Goal: Task Accomplishment & Management: Complete application form

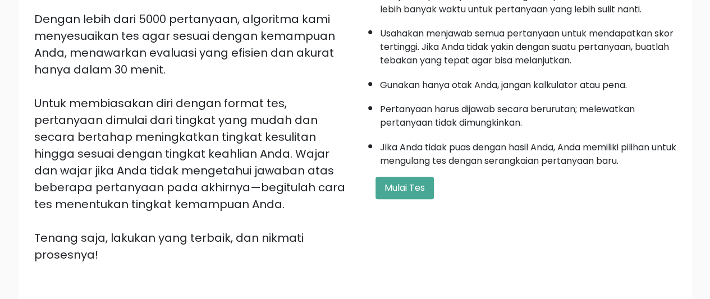
scroll to position [199, 0]
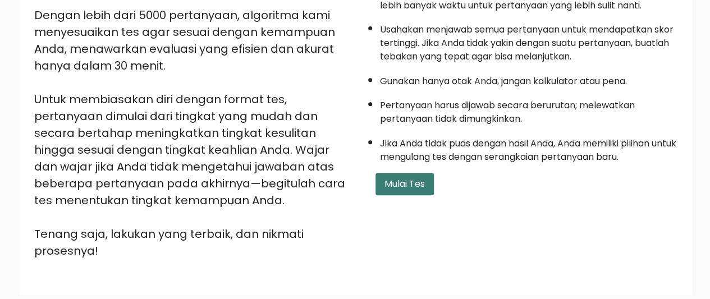
click at [411, 181] on font "Mulai Tes" at bounding box center [405, 183] width 40 height 13
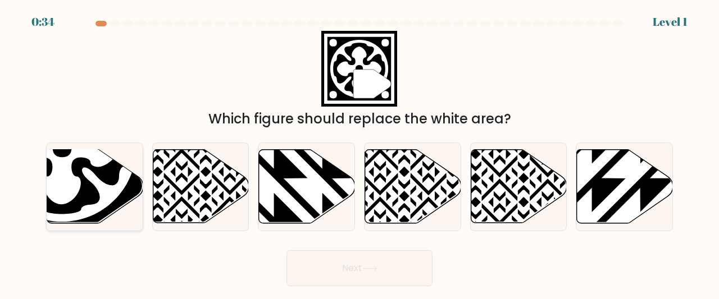
click at [91, 184] on icon at bounding box center [62, 147] width 132 height 132
click at [359, 153] on input "a." at bounding box center [359, 151] width 1 height 3
radio input "true"
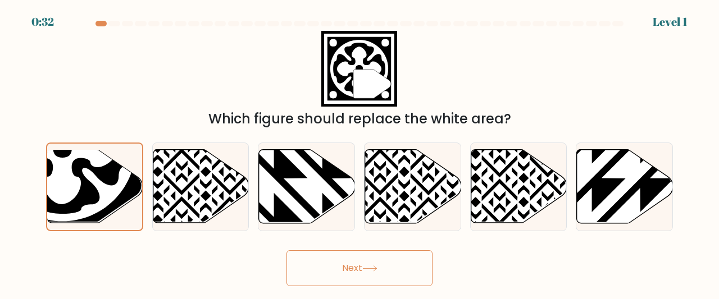
click at [369, 266] on icon at bounding box center [369, 269] width 15 height 6
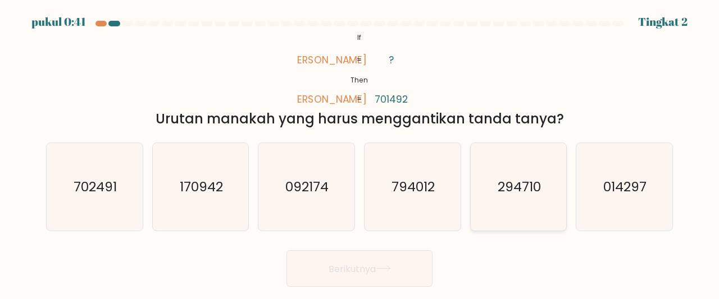
click at [513, 185] on text "294710" at bounding box center [518, 186] width 43 height 19
click at [360, 153] on input "Dan. 294710" at bounding box center [359, 151] width 1 height 3
radio input "true"
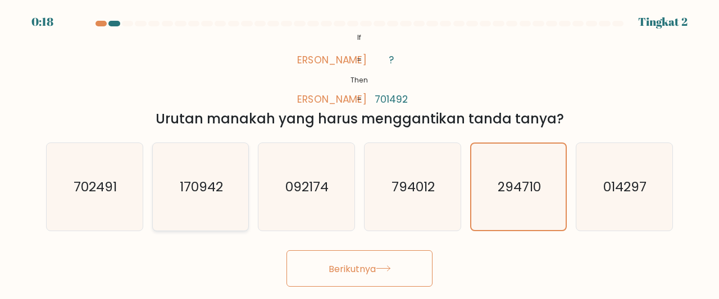
click at [231, 170] on icon "170942" at bounding box center [201, 187] width 88 height 88
click at [359, 153] on input "B. 170942" at bounding box center [359, 151] width 1 height 3
radio input "true"
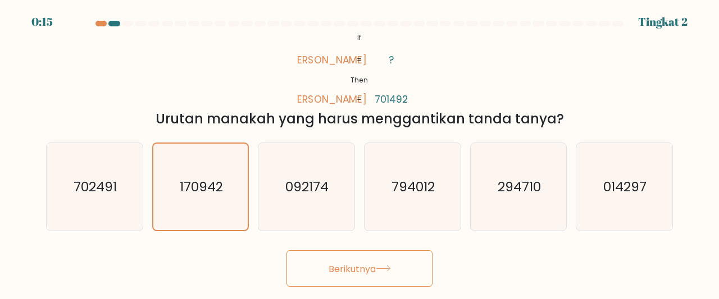
click at [338, 258] on button "Berikutnya" at bounding box center [359, 268] width 146 height 36
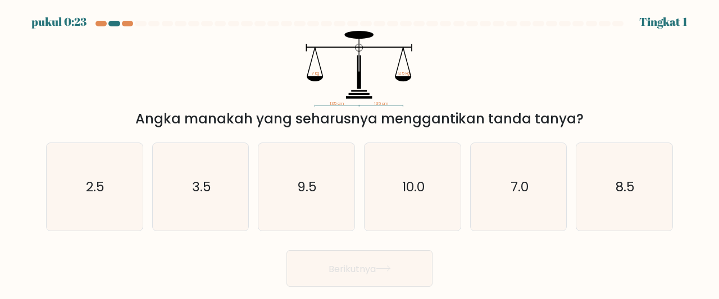
drag, startPoint x: 141, startPoint y: 115, endPoint x: 578, endPoint y: 121, distance: 436.8
click at [578, 121] on div "Angka manakah yang seharusnya menggantikan tanda tanya?" at bounding box center [359, 119] width 613 height 20
click at [253, 48] on icon "135 cm 135 cm ? kg 3.5 kg" at bounding box center [359, 69] width 337 height 76
click at [219, 176] on icon "3.5" at bounding box center [201, 187] width 88 height 88
click at [359, 153] on input "B. 3.5" at bounding box center [359, 151] width 1 height 3
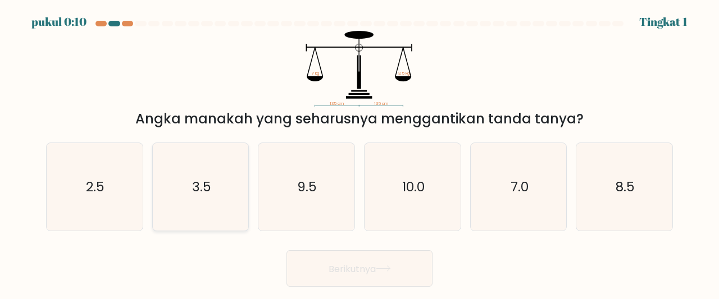
radio input "true"
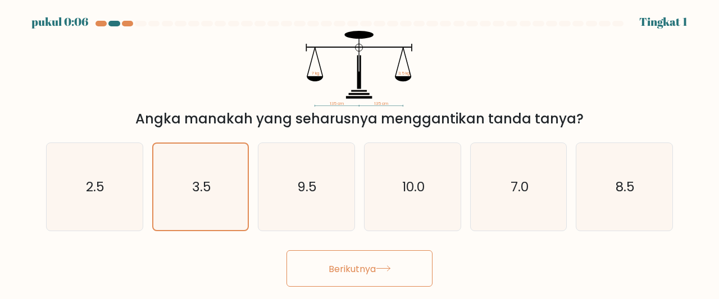
click at [385, 259] on button "Berikutnya" at bounding box center [359, 268] width 146 height 36
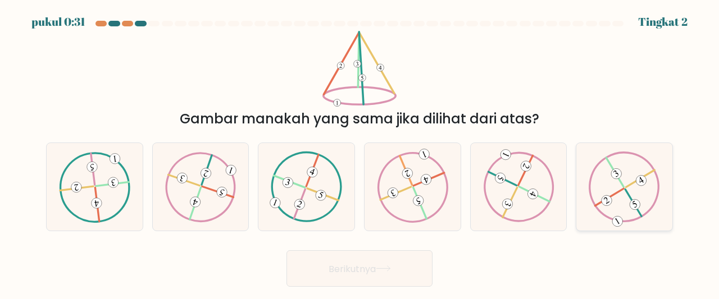
click at [629, 199] on icon at bounding box center [623, 187] width 71 height 70
click at [360, 153] on input "F." at bounding box center [359, 151] width 1 height 3
radio input "true"
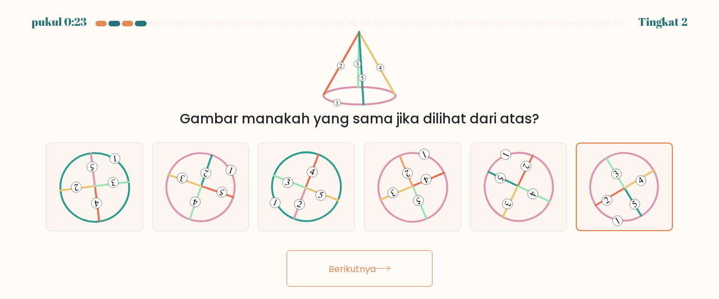
click at [398, 271] on button "Berikutnya" at bounding box center [359, 268] width 146 height 36
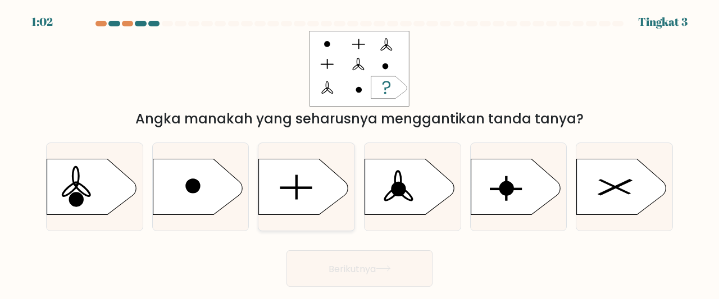
click at [310, 186] on icon at bounding box center [304, 187] width 90 height 56
click at [359, 153] on input "C." at bounding box center [359, 151] width 1 height 3
radio input "true"
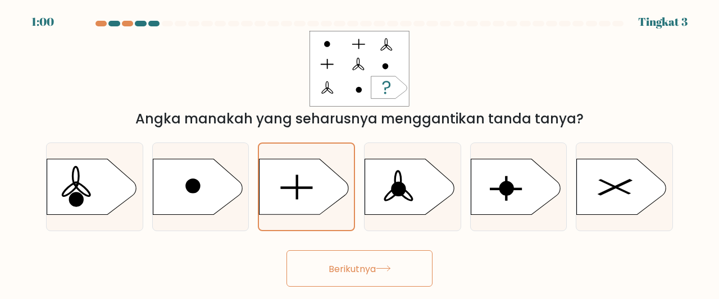
click at [364, 264] on font "Berikutnya" at bounding box center [351, 268] width 47 height 13
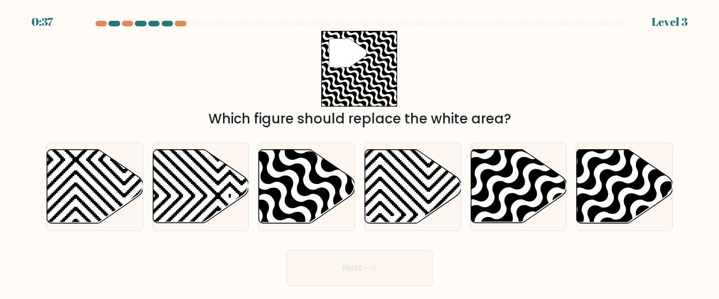
click at [290, 79] on div "" Which figure should replace the white area?" at bounding box center [359, 80] width 640 height 98
click at [309, 193] on icon at bounding box center [335, 226] width 193 height 193
click at [359, 153] on input "c." at bounding box center [359, 151] width 1 height 3
radio input "true"
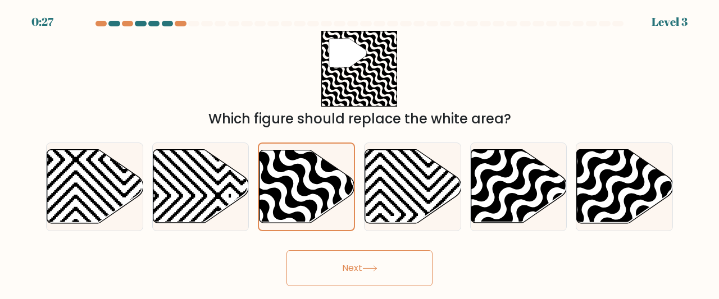
click at [334, 267] on button "Next" at bounding box center [359, 268] width 146 height 36
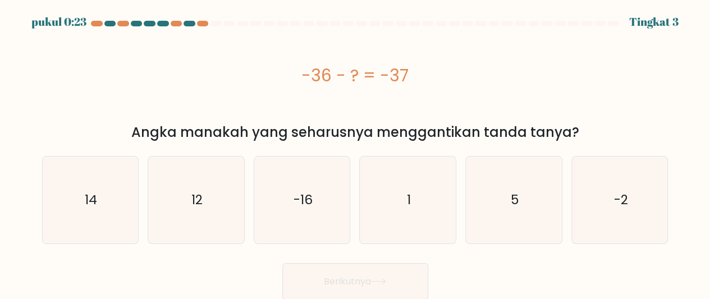
scroll to position [1, 0]
click at [296, 267] on button "Berikutnya" at bounding box center [355, 281] width 146 height 36
click at [382, 217] on icon "1" at bounding box center [407, 199] width 87 height 87
click at [356, 152] on input "D. 1" at bounding box center [355, 150] width 1 height 3
radio input "true"
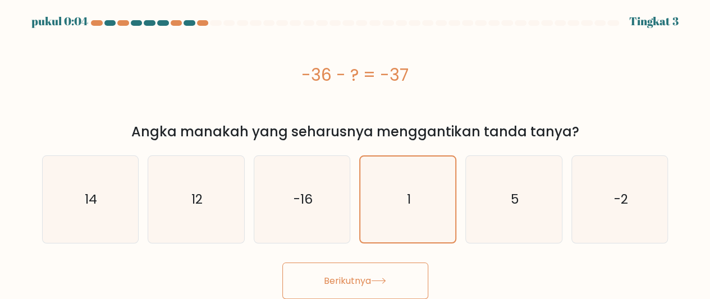
click at [354, 279] on font "Berikutnya" at bounding box center [347, 280] width 47 height 13
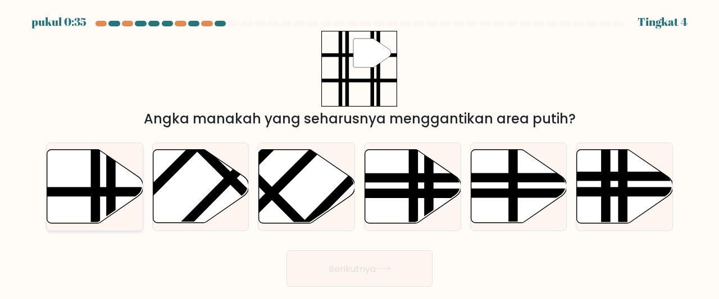
click at [76, 192] on line at bounding box center [62, 192] width 193 height 0
click at [359, 153] on input "A." at bounding box center [359, 151] width 1 height 3
radio input "true"
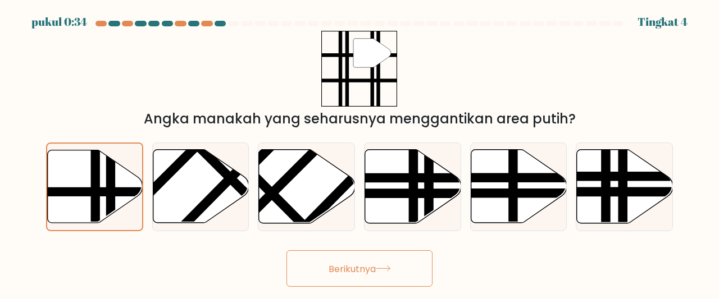
click at [341, 263] on font "Berikutnya" at bounding box center [351, 268] width 47 height 13
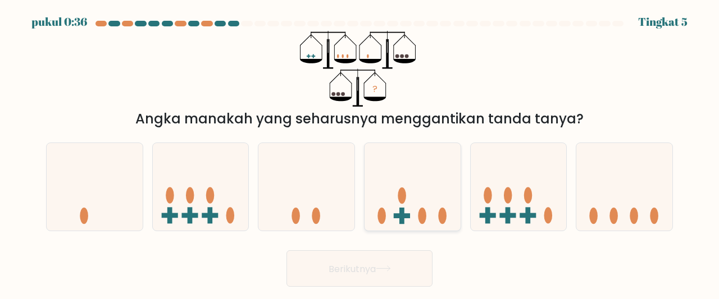
click at [408, 212] on icon at bounding box center [412, 186] width 96 height 79
click at [360, 153] on input "D." at bounding box center [359, 151] width 1 height 3
radio input "true"
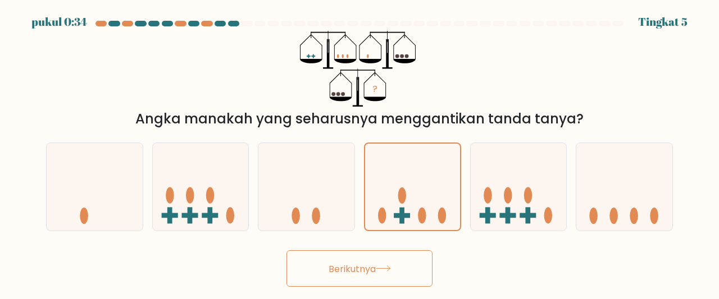
click at [400, 259] on button "Berikutnya" at bounding box center [359, 268] width 146 height 36
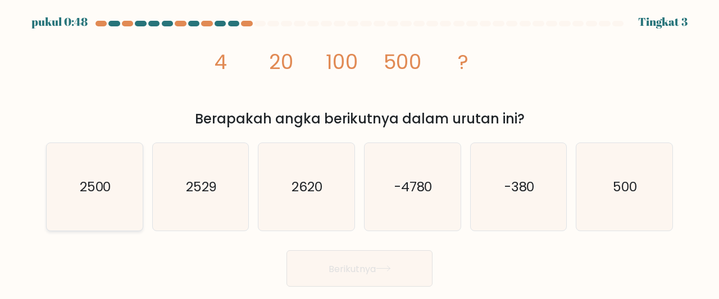
click at [87, 195] on text "2500" at bounding box center [95, 186] width 31 height 19
click at [359, 153] on input "A. 2500" at bounding box center [359, 151] width 1 height 3
radio input "true"
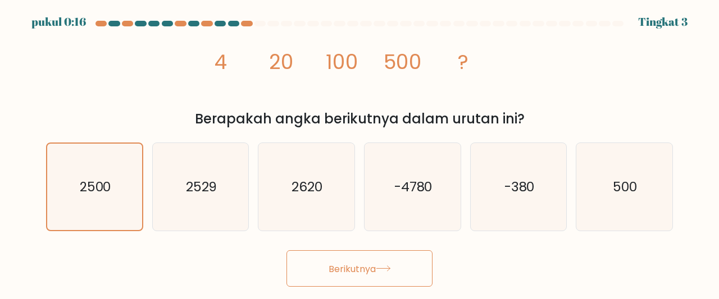
click at [355, 263] on font "Berikutnya" at bounding box center [351, 268] width 47 height 13
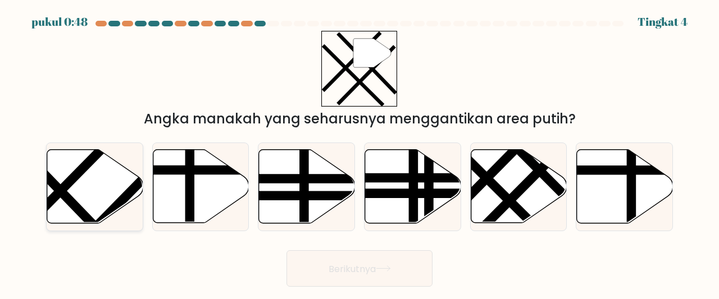
click at [78, 204] on line at bounding box center [82, 212] width 148 height 153
click at [359, 153] on input "A." at bounding box center [359, 151] width 1 height 3
radio input "true"
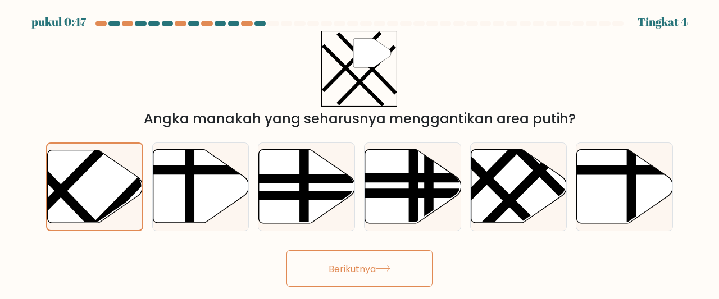
click at [329, 262] on font "Berikutnya" at bounding box center [351, 268] width 47 height 13
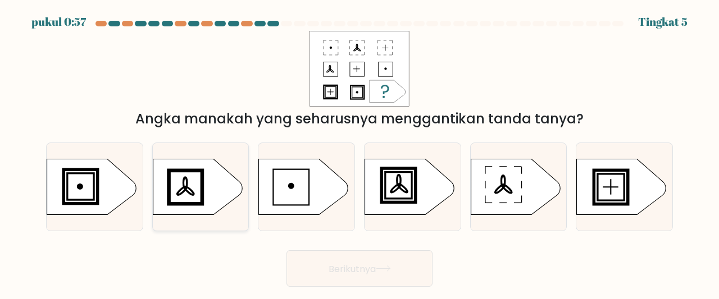
click at [175, 171] on rect at bounding box center [185, 188] width 34 height 34
click at [359, 153] on input "B." at bounding box center [359, 151] width 1 height 3
radio input "true"
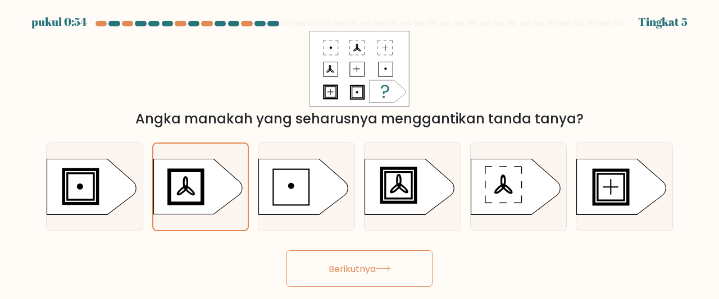
click at [324, 261] on button "Berikutnya" at bounding box center [359, 268] width 146 height 36
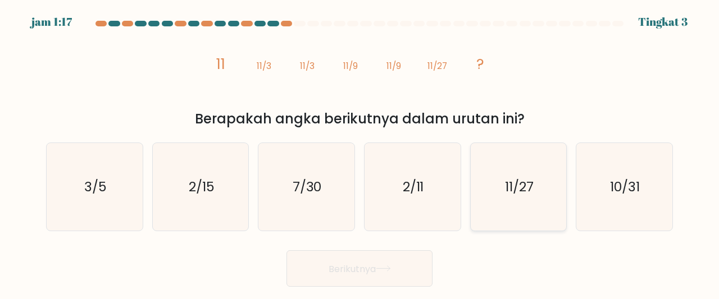
click at [497, 206] on icon "11/27" at bounding box center [518, 187] width 88 height 88
click at [360, 153] on input "misalnya 11/27" at bounding box center [359, 151] width 1 height 3
radio input "true"
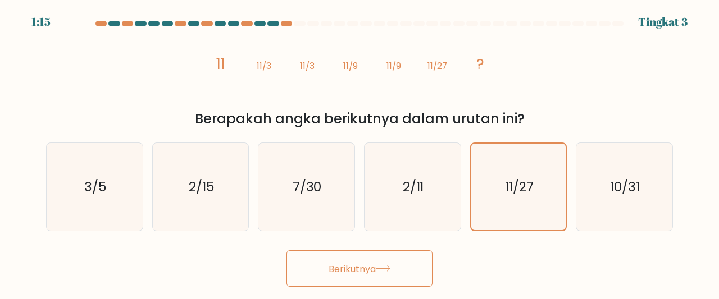
click at [390, 270] on icon at bounding box center [383, 269] width 15 height 6
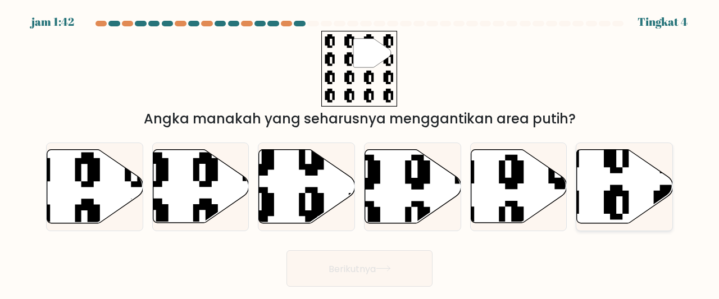
click at [629, 186] on icon at bounding box center [624, 187] width 96 height 74
click at [360, 153] on input "F." at bounding box center [359, 151] width 1 height 3
radio input "true"
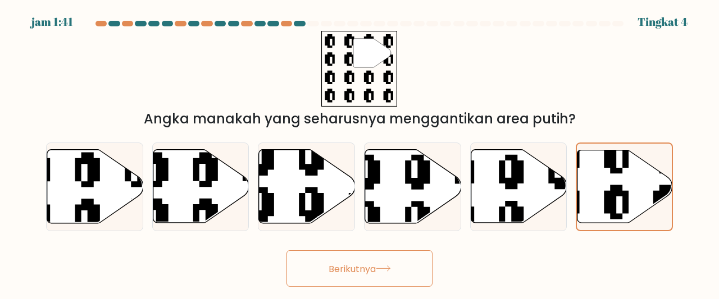
click at [387, 264] on button "Berikutnya" at bounding box center [359, 268] width 146 height 36
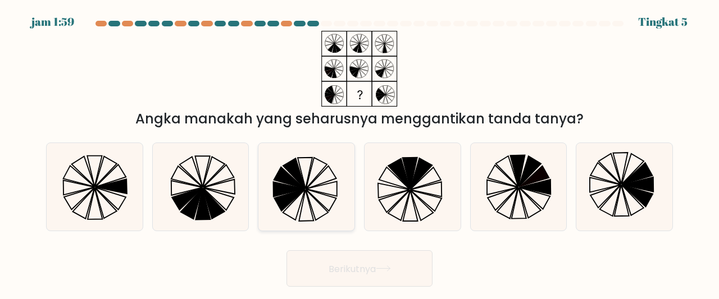
click at [306, 173] on icon at bounding box center [306, 187] width 88 height 88
click at [359, 153] on input "C." at bounding box center [359, 151] width 1 height 3
radio input "true"
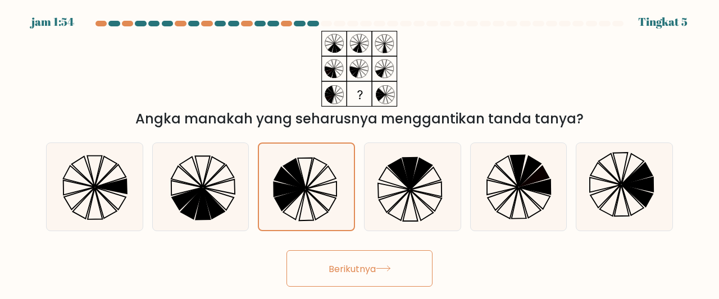
click at [367, 263] on font "Berikutnya" at bounding box center [351, 268] width 47 height 13
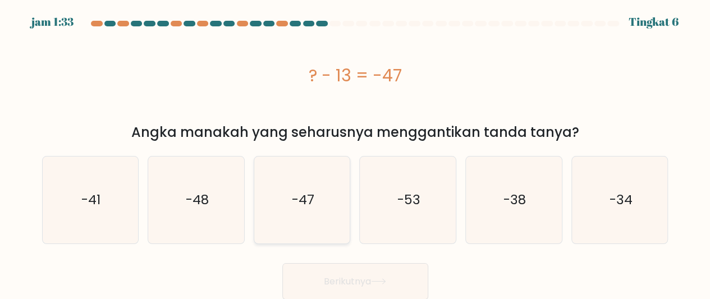
click at [308, 200] on text "-47" at bounding box center [303, 200] width 22 height 18
click at [355, 153] on input "C. -47" at bounding box center [355, 151] width 1 height 3
radio input "true"
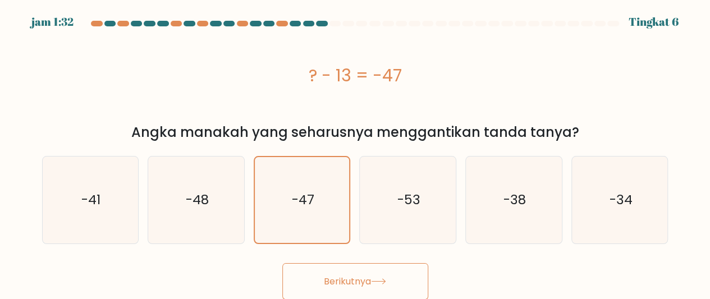
click at [343, 277] on font "Berikutnya" at bounding box center [347, 281] width 47 height 13
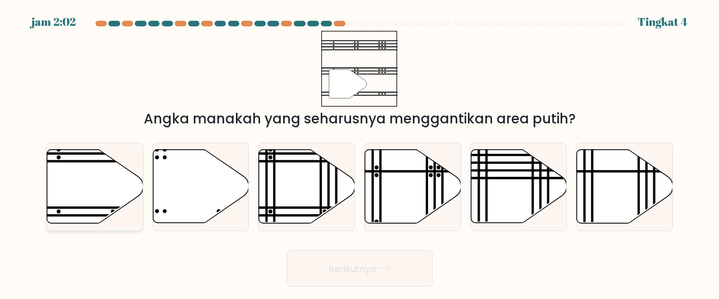
click at [88, 184] on icon at bounding box center [95, 187] width 96 height 74
click at [359, 153] on input "A." at bounding box center [359, 151] width 1 height 3
radio input "true"
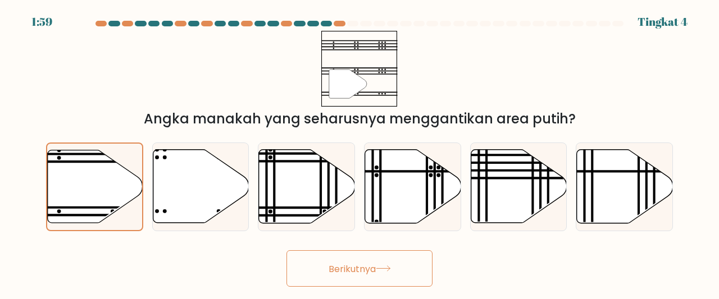
click at [352, 258] on button "Berikutnya" at bounding box center [359, 268] width 146 height 36
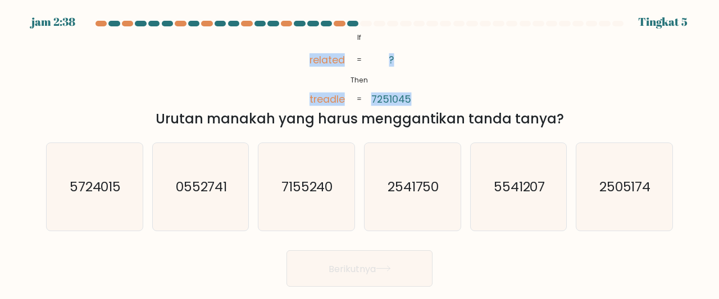
drag, startPoint x: 309, startPoint y: 58, endPoint x: 439, endPoint y: 92, distance: 134.1
click at [439, 92] on div "@import url('https://fonts.googleapis.com/css?family=Abril+Fatface:400,100,100i…" at bounding box center [359, 80] width 640 height 98
copy icon "related treadle ? 7251045"
click at [409, 197] on icon "2541750" at bounding box center [412, 187] width 88 height 88
click at [360, 153] on input "D. 2541750" at bounding box center [359, 151] width 1 height 3
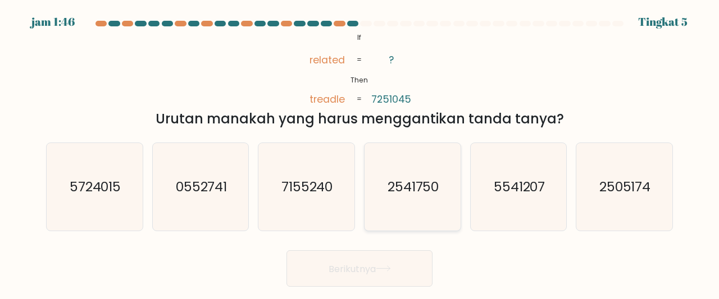
radio input "true"
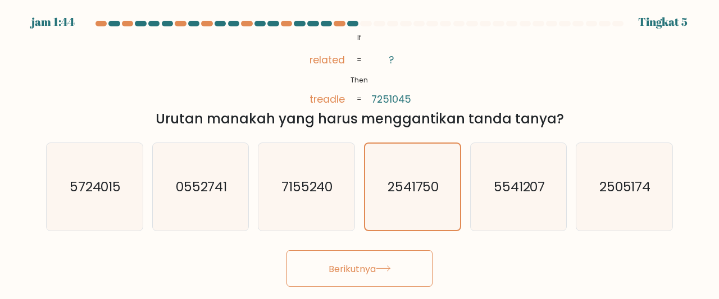
click at [345, 264] on font "Berikutnya" at bounding box center [351, 268] width 47 height 13
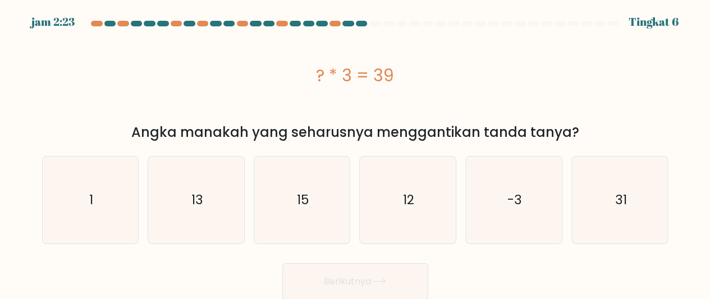
drag, startPoint x: 319, startPoint y: 78, endPoint x: 409, endPoint y: 76, distance: 89.3
click at [409, 76] on div "? * 3 = 39" at bounding box center [355, 75] width 626 height 25
copy font "? * 3 = 39"
click at [185, 225] on icon "13" at bounding box center [196, 200] width 87 height 87
click at [355, 153] on input "B. 13" at bounding box center [355, 151] width 1 height 3
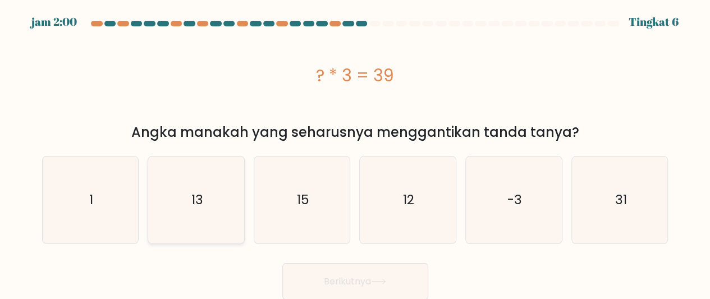
radio input "true"
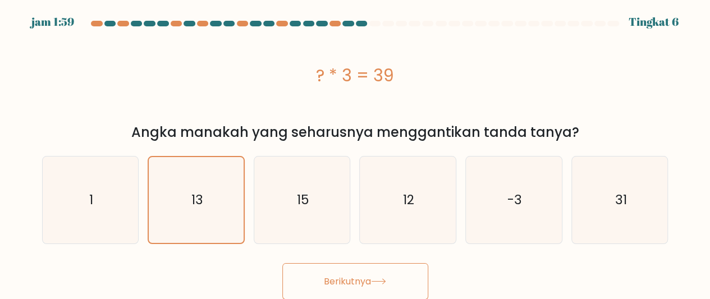
click at [341, 271] on button "Berikutnya" at bounding box center [355, 281] width 146 height 36
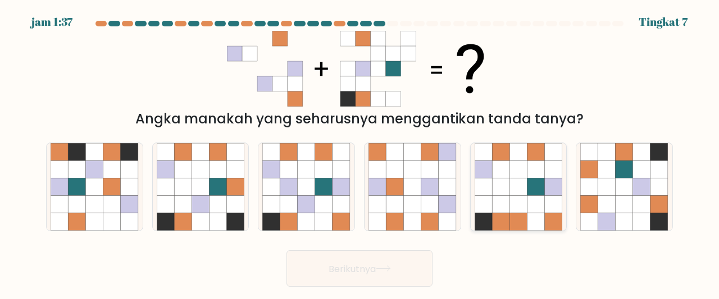
click at [500, 184] on icon at bounding box center [500, 186] width 17 height 17
click at [360, 153] on input "misalnya" at bounding box center [359, 151] width 1 height 3
radio input "true"
click at [377, 260] on button "Berikutnya" at bounding box center [359, 268] width 146 height 36
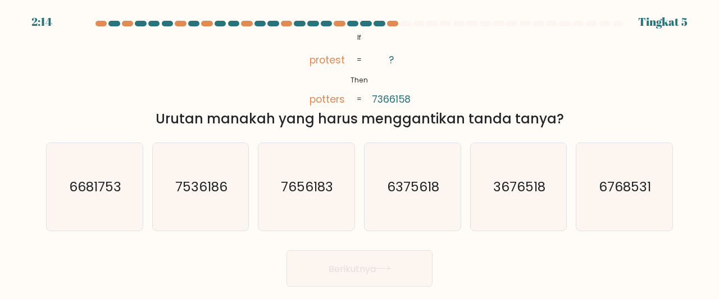
drag, startPoint x: 308, startPoint y: 57, endPoint x: 312, endPoint y: 62, distance: 6.9
click at [312, 62] on icon "@import url('https://fonts.googleapis.com/css?family=Abril+Fatface:400,100,100i…" at bounding box center [359, 69] width 123 height 76
drag, startPoint x: 312, startPoint y: 62, endPoint x: 422, endPoint y: 93, distance: 113.6
click at [422, 93] on div "@import url('https://fonts.googleapis.com/css?family=Abril+Fatface:400,100,100i…" at bounding box center [359, 80] width 640 height 98
copy icon "protest potters ? 7366158"
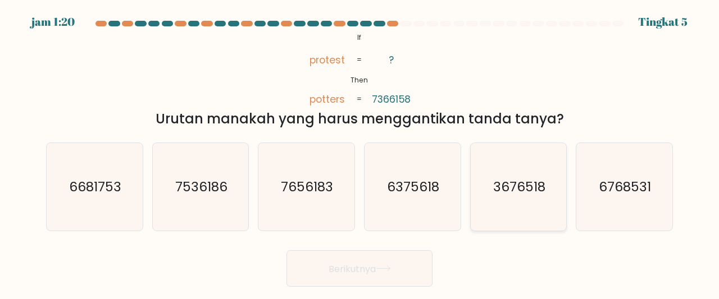
click at [505, 187] on text "3676518" at bounding box center [519, 186] width 52 height 19
click at [360, 153] on input "misalnya 3676518" at bounding box center [359, 151] width 1 height 3
radio input "true"
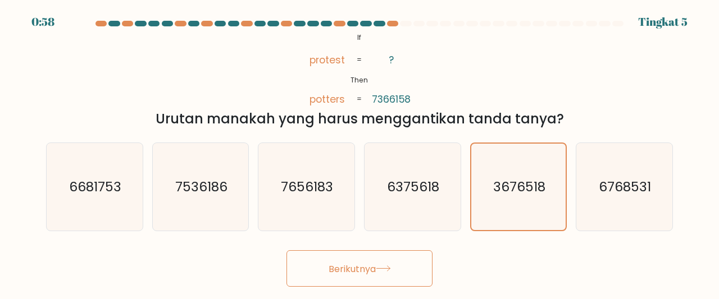
click at [359, 261] on button "Berikutnya" at bounding box center [359, 268] width 146 height 36
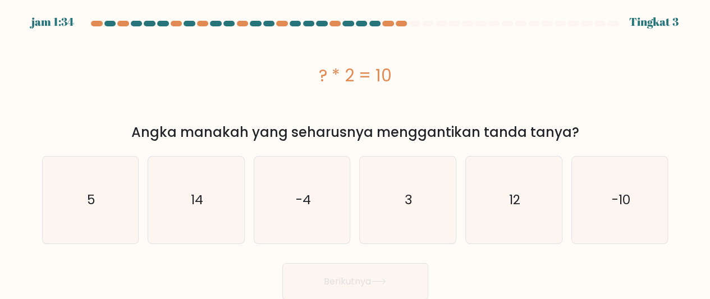
drag, startPoint x: 319, startPoint y: 74, endPoint x: 398, endPoint y: 77, distance: 79.2
click at [398, 77] on div "? * 2 = 10" at bounding box center [355, 75] width 626 height 25
copy font "? * 2 = 10"
click at [418, 77] on div "? * 2 = 10" at bounding box center [355, 75] width 626 height 25
click at [611, 211] on icon "-10" at bounding box center [619, 200] width 87 height 87
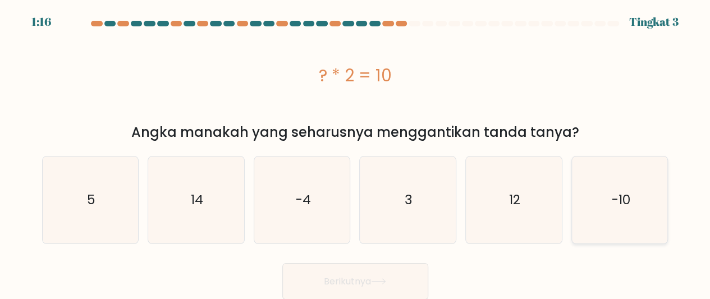
click at [356, 153] on input "F. -10" at bounding box center [355, 151] width 1 height 3
radio input "true"
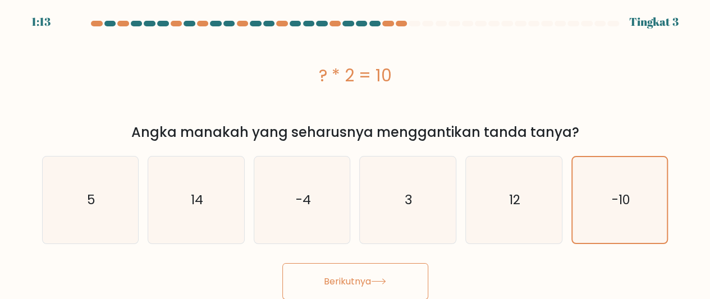
click at [365, 274] on button "Berikutnya" at bounding box center [355, 281] width 146 height 36
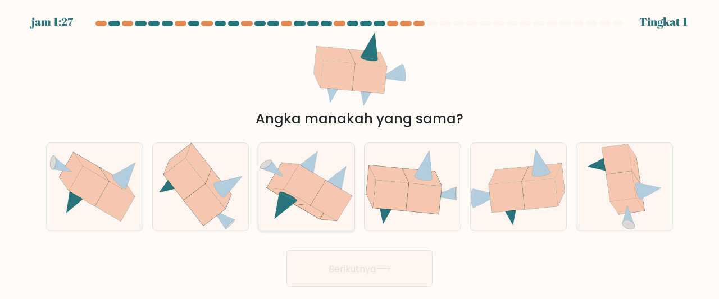
click at [311, 182] on icon at bounding box center [305, 184] width 42 height 40
click at [359, 153] on input "C." at bounding box center [359, 151] width 1 height 3
radio input "true"
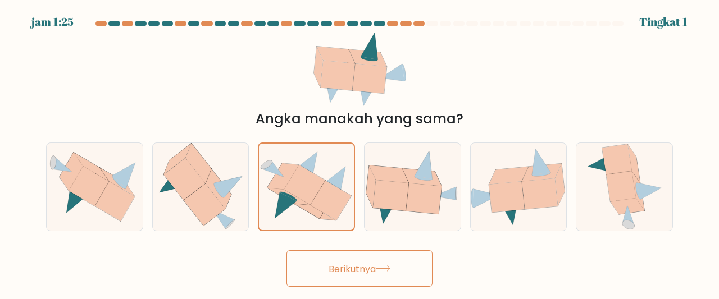
click at [337, 276] on button "Berikutnya" at bounding box center [359, 268] width 146 height 36
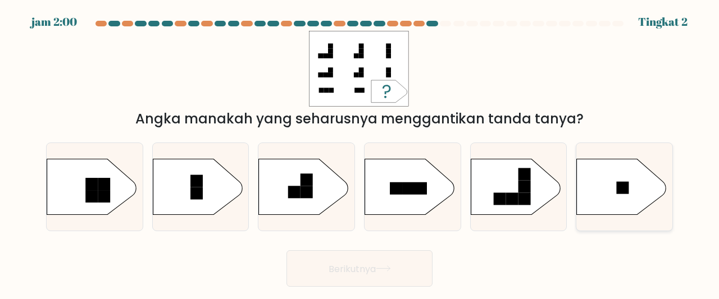
click at [609, 190] on icon at bounding box center [621, 187] width 90 height 56
click at [360, 153] on input "F." at bounding box center [359, 151] width 1 height 3
radio input "true"
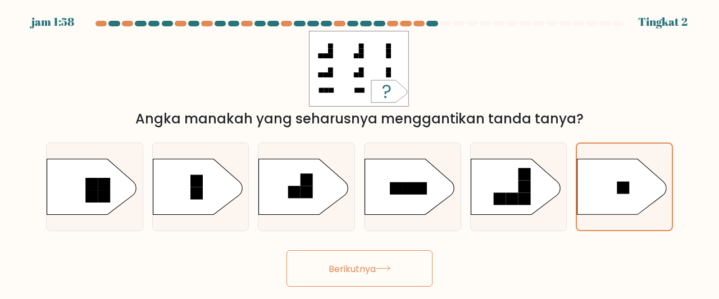
click at [382, 267] on icon at bounding box center [383, 269] width 15 height 6
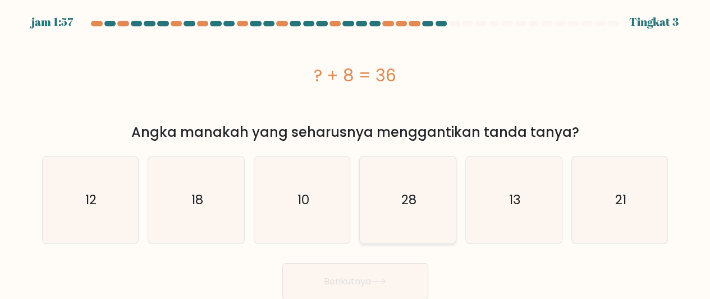
click at [414, 193] on text "28" at bounding box center [408, 200] width 15 height 18
click at [356, 153] on input "D. 28" at bounding box center [355, 151] width 1 height 3
radio input "true"
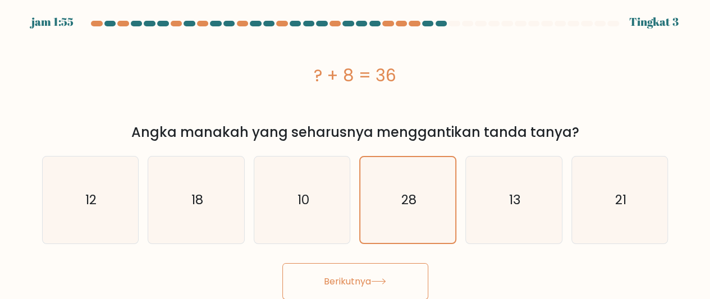
click at [355, 284] on font "Berikutnya" at bounding box center [347, 281] width 47 height 13
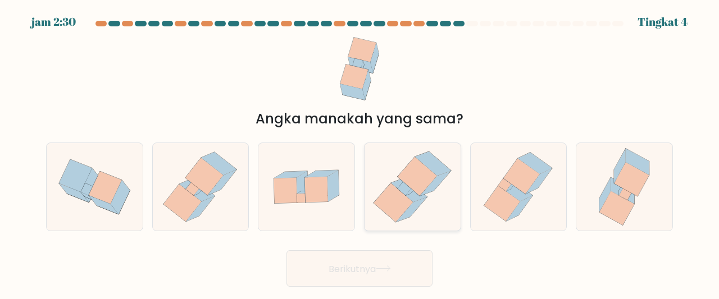
click at [412, 194] on icon at bounding box center [409, 190] width 36 height 24
click at [360, 153] on input "D." at bounding box center [359, 151] width 1 height 3
radio input "true"
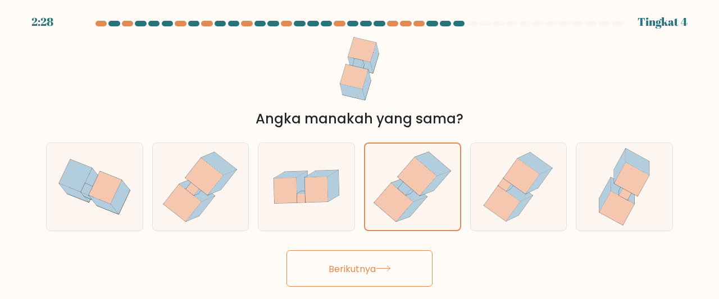
click at [372, 261] on button "Berikutnya" at bounding box center [359, 268] width 146 height 36
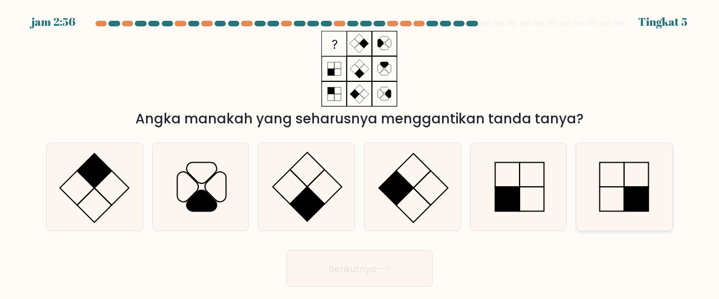
click at [621, 193] on icon at bounding box center [624, 187] width 88 height 88
click at [360, 153] on input "F." at bounding box center [359, 151] width 1 height 3
radio input "true"
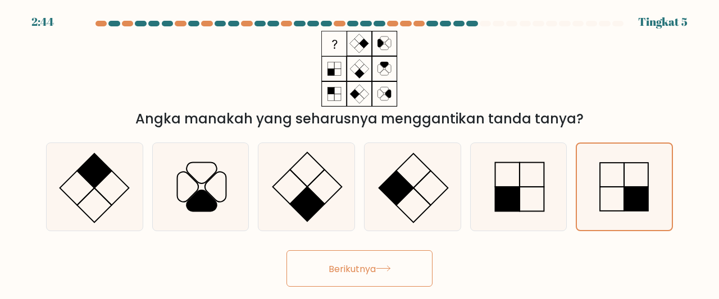
click at [401, 260] on button "Berikutnya" at bounding box center [359, 268] width 146 height 36
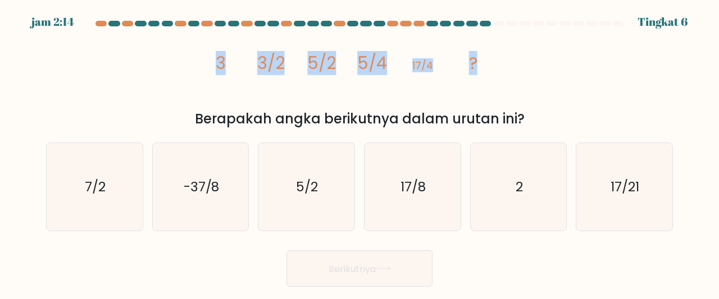
drag, startPoint x: 216, startPoint y: 61, endPoint x: 483, endPoint y: 62, distance: 267.8
click at [483, 62] on icon "image/svg+xml 3 3/2 5/2 5/4 17/4 ?" at bounding box center [359, 69] width 304 height 76
copy g "3 3/2 5/2 5/4 17/4 ?"
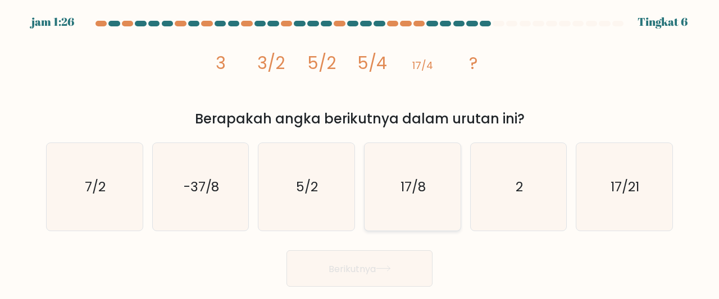
click at [388, 191] on icon "17/8" at bounding box center [412, 187] width 88 height 88
click at [360, 153] on input "D. 17/8" at bounding box center [359, 151] width 1 height 3
radio input "true"
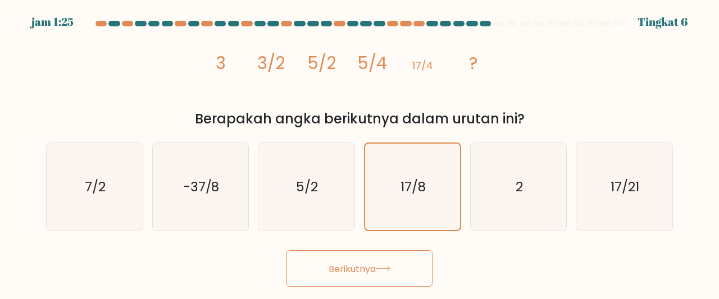
click at [382, 263] on button "Berikutnya" at bounding box center [359, 268] width 146 height 36
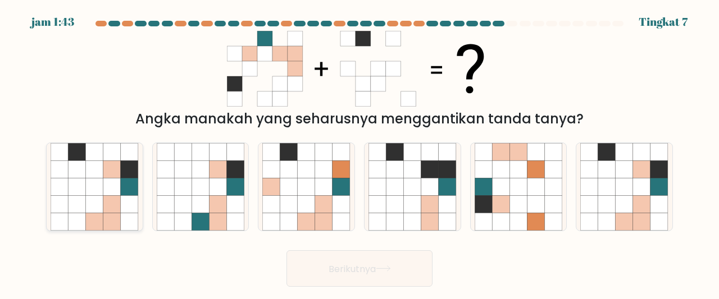
click at [90, 205] on icon at bounding box center [94, 204] width 17 height 17
click at [359, 153] on input "A." at bounding box center [359, 151] width 1 height 3
radio input "true"
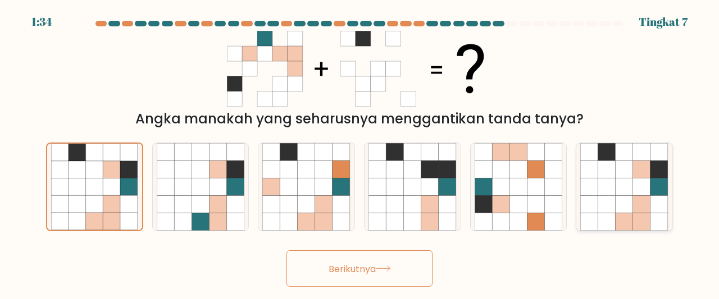
click at [649, 190] on icon at bounding box center [641, 186] width 17 height 17
click at [360, 153] on input "F." at bounding box center [359, 151] width 1 height 3
radio input "true"
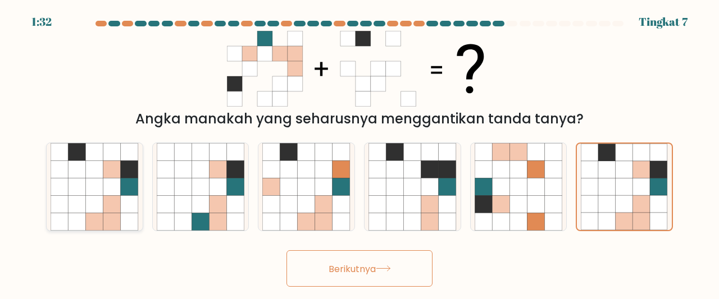
click at [86, 208] on icon at bounding box center [94, 204] width 17 height 17
click at [359, 153] on input "A." at bounding box center [359, 151] width 1 height 3
radio input "true"
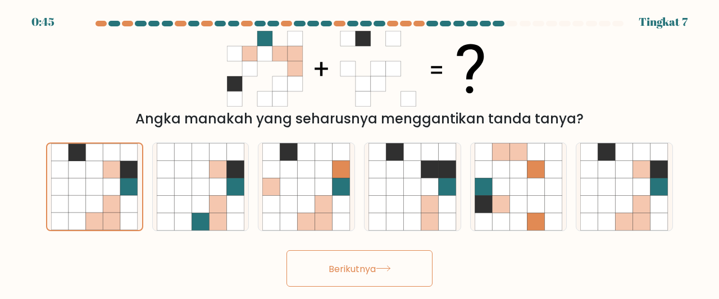
click at [349, 262] on font "Berikutnya" at bounding box center [351, 268] width 47 height 13
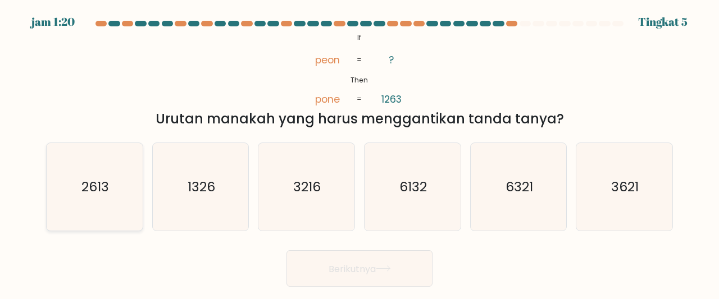
click at [116, 188] on icon "2613" at bounding box center [95, 187] width 88 height 88
click at [359, 153] on input "A. 2613" at bounding box center [359, 151] width 1 height 3
radio input "true"
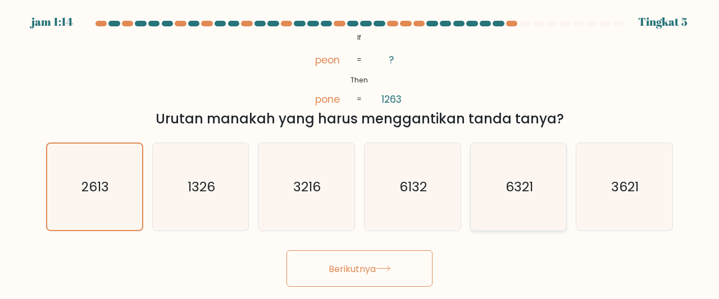
click at [523, 207] on icon "6321" at bounding box center [518, 187] width 88 height 88
click at [360, 153] on input "misalnya 6321" at bounding box center [359, 151] width 1 height 3
radio input "true"
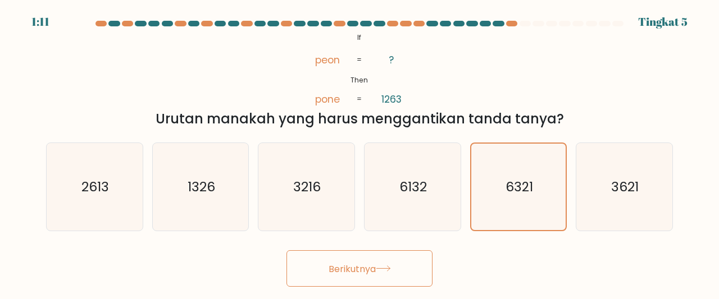
click at [364, 267] on font "Berikutnya" at bounding box center [351, 268] width 47 height 13
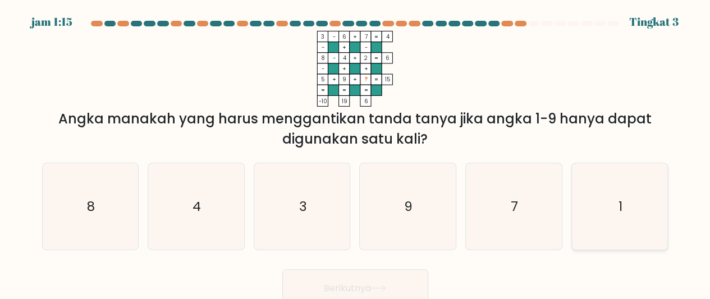
click at [620, 200] on text "1" at bounding box center [621, 207] width 4 height 18
click at [356, 153] on input "F. 1" at bounding box center [355, 151] width 1 height 3
radio input "true"
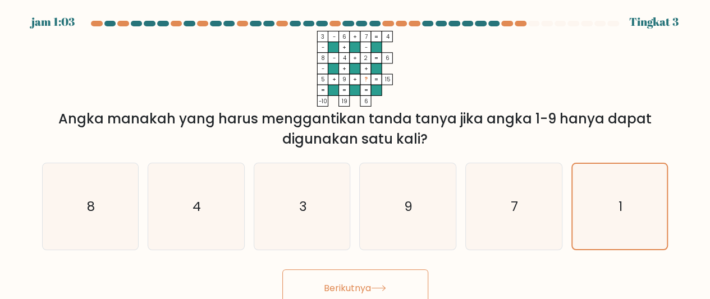
click at [332, 281] on button "Berikutnya" at bounding box center [355, 287] width 146 height 36
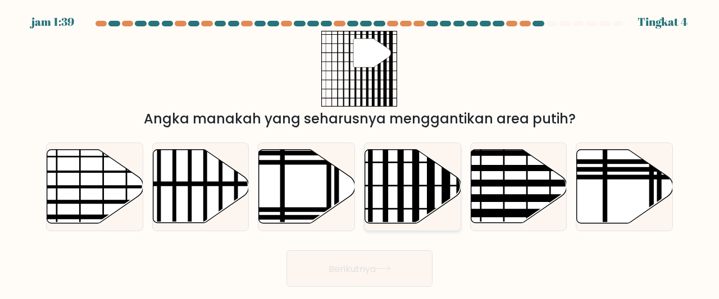
click at [431, 176] on line at bounding box center [431, 226] width 0 height 193
click at [360, 153] on input "D." at bounding box center [359, 151] width 1 height 3
radio input "true"
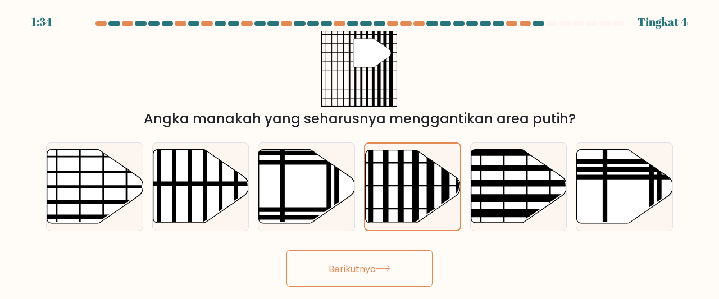
click at [356, 269] on font "Berikutnya" at bounding box center [351, 268] width 47 height 13
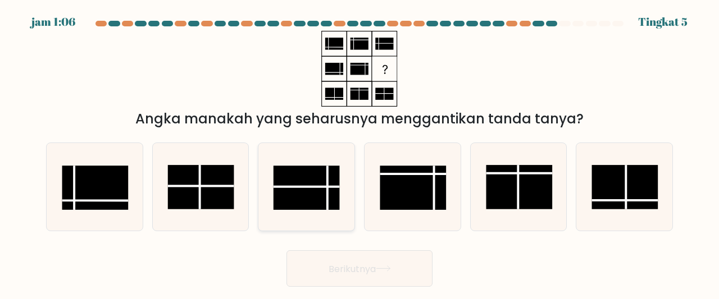
click at [310, 191] on rect at bounding box center [306, 188] width 66 height 44
click at [359, 153] on input "C." at bounding box center [359, 151] width 1 height 3
radio input "true"
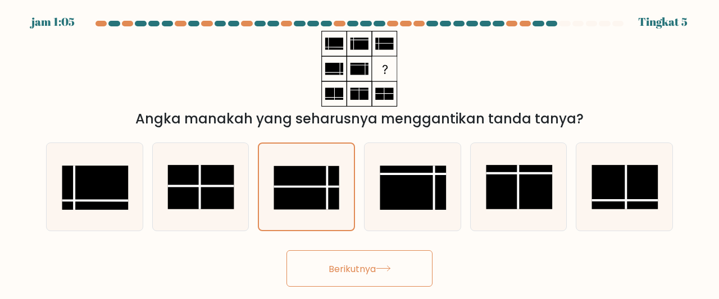
click at [360, 269] on font "Berikutnya" at bounding box center [351, 268] width 47 height 13
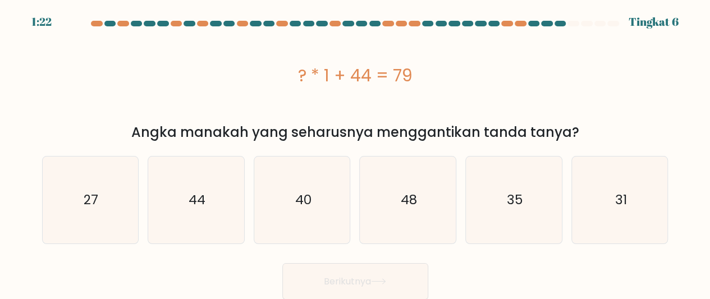
click at [250, 83] on div "? * 1 + 44 = 79" at bounding box center [355, 75] width 626 height 25
click at [504, 204] on icon "35" at bounding box center [513, 200] width 87 height 87
click at [356, 153] on input "misalnya 35" at bounding box center [355, 151] width 1 height 3
radio input "true"
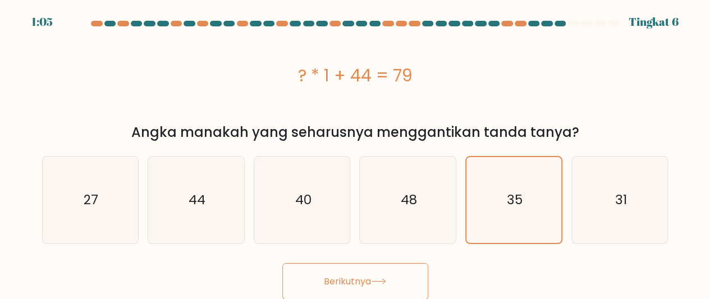
click at [371, 276] on font "Berikutnya" at bounding box center [347, 281] width 47 height 13
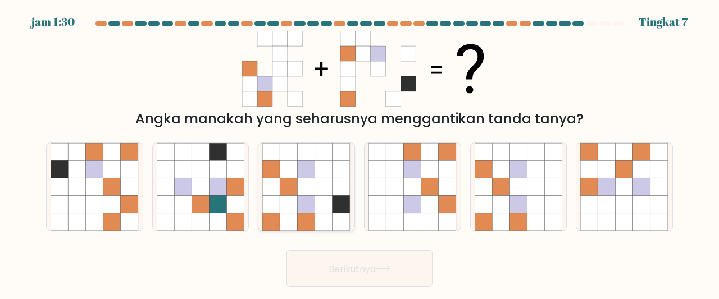
click at [324, 177] on icon at bounding box center [323, 169] width 17 height 17
click at [359, 153] on input "C." at bounding box center [359, 151] width 1 height 3
radio input "true"
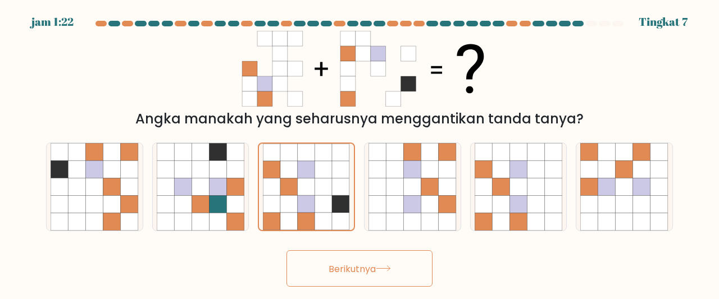
click at [336, 258] on button "Berikutnya" at bounding box center [359, 268] width 146 height 36
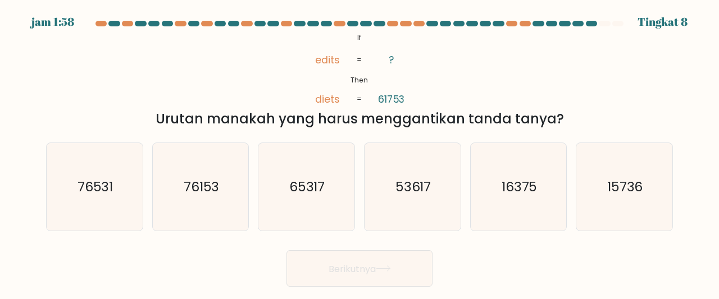
drag, startPoint x: 314, startPoint y: 61, endPoint x: 318, endPoint y: 54, distance: 7.5
click at [318, 54] on icon "@import url('https://fonts.googleapis.com/css?family=Abril+Fatface:400,100,100i…" at bounding box center [359, 69] width 123 height 76
drag, startPoint x: 318, startPoint y: 54, endPoint x: 404, endPoint y: 95, distance: 95.4
click at [404, 95] on icon "@import url('https://fonts.googleapis.com/css?family=Abril+Fatface:400,100,100i…" at bounding box center [359, 69] width 123 height 76
copy icon "edits diets ? 61753"
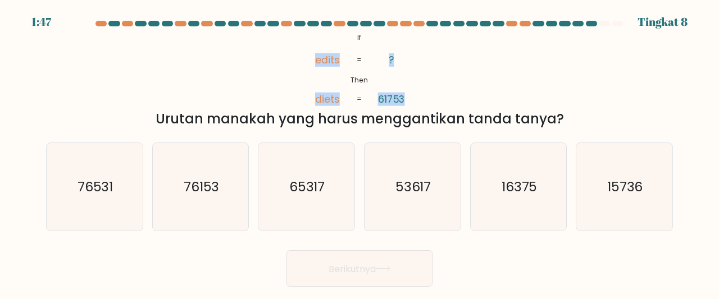
copy icon "edits diets ? 61753"
click at [193, 196] on icon "76153" at bounding box center [201, 187] width 88 height 88
click at [359, 153] on input "B. 76153" at bounding box center [359, 151] width 1 height 3
radio input "true"
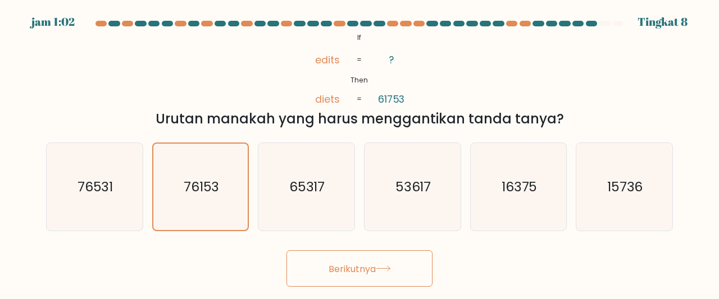
click at [317, 263] on button "Berikutnya" at bounding box center [359, 268] width 146 height 36
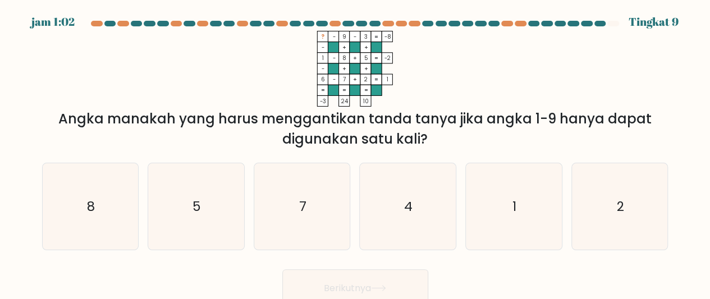
drag, startPoint x: 315, startPoint y: 32, endPoint x: 378, endPoint y: 103, distance: 94.6
click at [378, 103] on icon "? - 9 - 3 -8 - + + 1 - 8 + 5 -2 - + + 6 - 7 + 2 = 1 = = = = -3 24 10 =" at bounding box center [355, 69] width 337 height 76
copy icon "? - 9 - 3 -8 - + + 1 - 8 + 5 -2 - + + 6 - 7 + 2 = 1 = = = = -3 24 10"
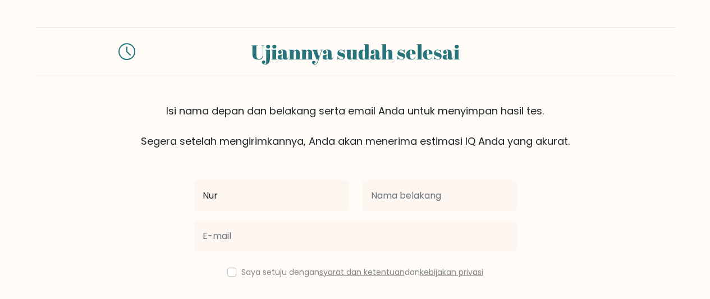
type input "Nur"
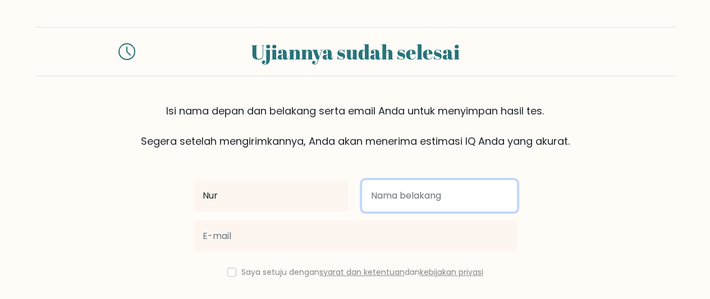
click at [396, 204] on input "text" at bounding box center [439, 195] width 155 height 31
type input "B"
type input "Aisya"
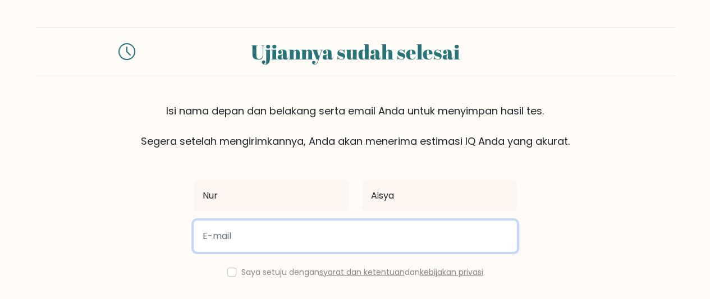
click at [305, 227] on input "email" at bounding box center [355, 236] width 323 height 31
type input "n20200510@gmail.com"
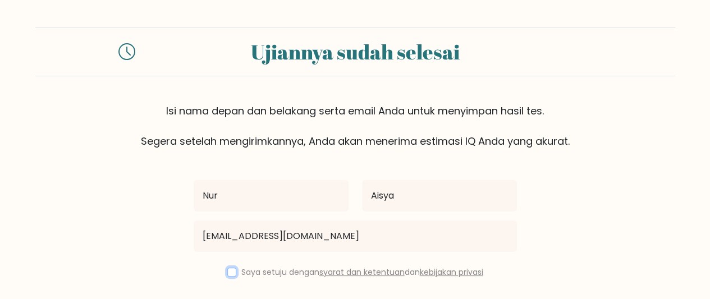
click at [230, 270] on input "checkbox" at bounding box center [231, 272] width 9 height 9
checkbox input "true"
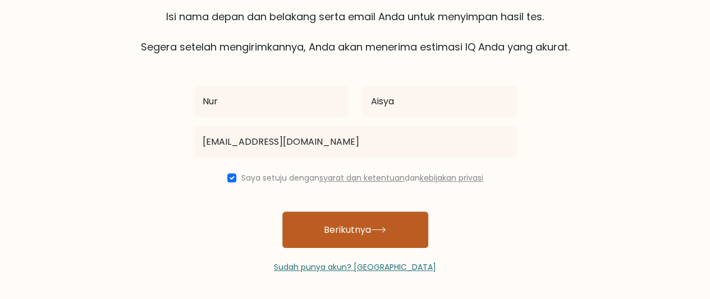
click at [375, 224] on button "Berikutnya" at bounding box center [355, 230] width 146 height 36
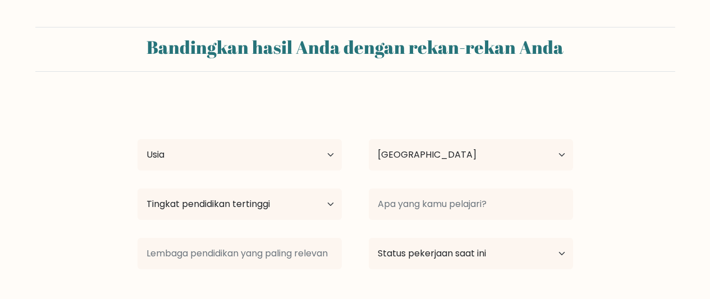
select select "ID"
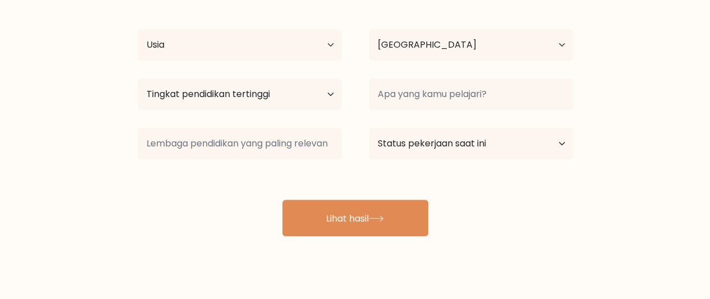
scroll to position [126, 0]
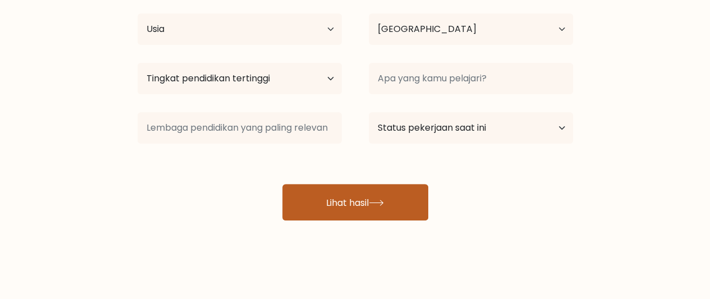
click at [336, 190] on button "Lihat hasil" at bounding box center [355, 202] width 146 height 36
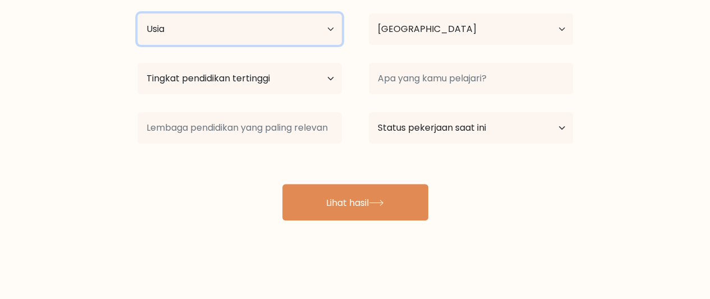
click at [324, 29] on select "Usia Di bawah 18 tahun 18-24 tahun 25-34 tahun 35-44 tahun 45-54 tahun 55-64 ta…" at bounding box center [240, 28] width 204 height 31
select select "18_24"
click at [138, 13] on select "Usia Di bawah 18 tahun 18-24 tahun 25-34 tahun 35-44 tahun 45-54 tahun 55-64 ta…" at bounding box center [240, 28] width 204 height 31
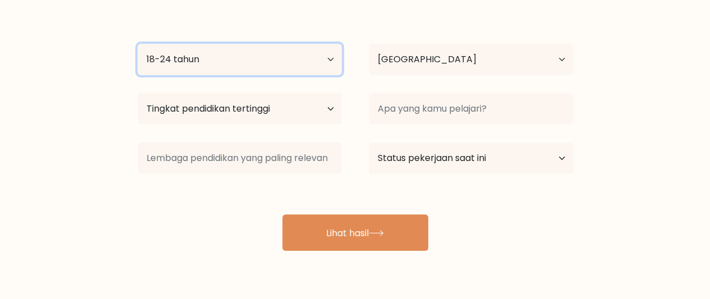
scroll to position [95, 0]
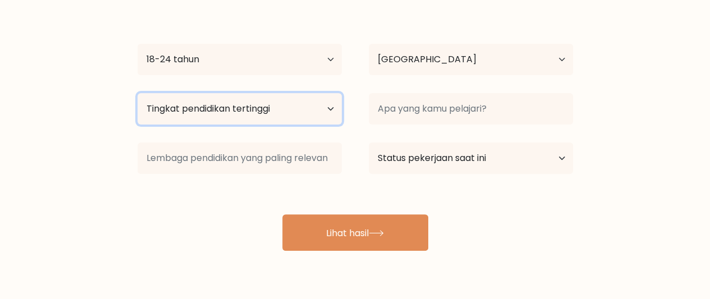
click at [277, 118] on select "Tingkat pendidikan tertinggi Tidak bersekolah Utama [GEOGRAPHIC_DATA] Spesifik …" at bounding box center [240, 108] width 204 height 31
select select "upper_secondary"
click at [138, 93] on select "Tingkat pendidikan tertinggi Tidak bersekolah Utama [GEOGRAPHIC_DATA] Spesifik …" at bounding box center [240, 108] width 204 height 31
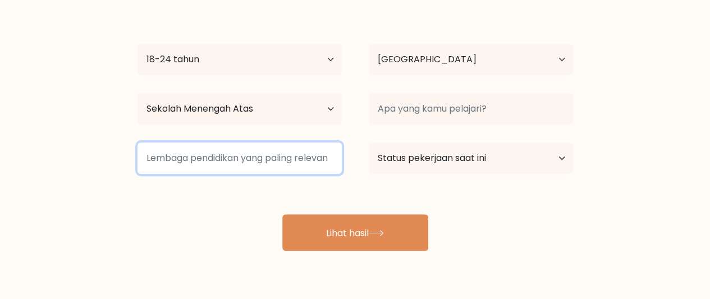
click at [288, 152] on input at bounding box center [240, 158] width 204 height 31
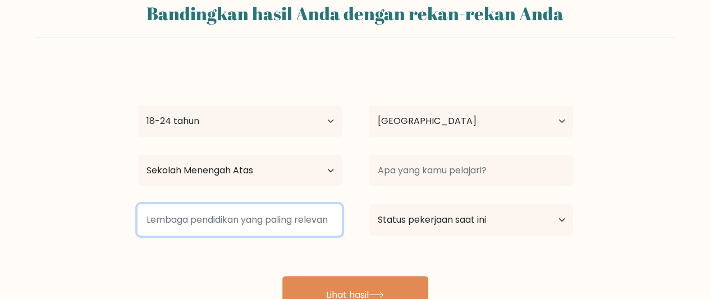
scroll to position [31, 0]
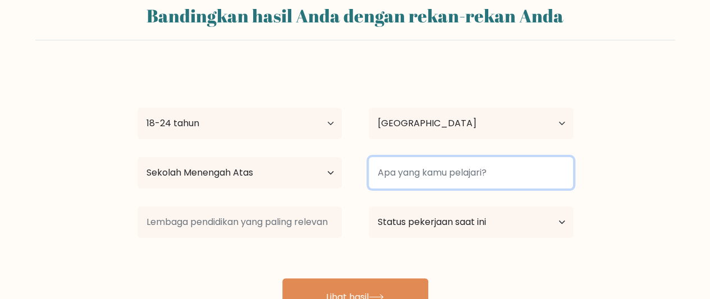
click at [445, 176] on input at bounding box center [471, 172] width 204 height 31
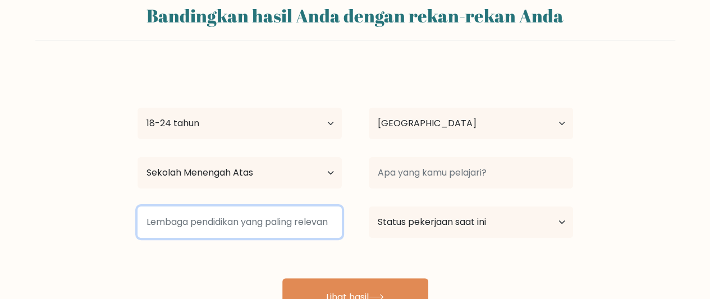
click at [307, 224] on input at bounding box center [240, 222] width 204 height 31
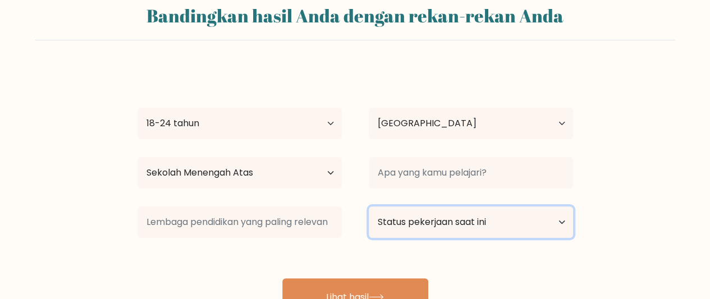
click at [509, 222] on select "Status pekerjaan saat ini Bekerja Murid Pensiun Lainnya / lebih suka tidak menj…" at bounding box center [471, 222] width 204 height 31
click at [540, 221] on select "Status pekerjaan saat ini Bekerja Murid Pensiun Lainnya / lebih suka tidak menj…" at bounding box center [471, 222] width 204 height 31
select select "other"
click at [369, 207] on select "Status pekerjaan saat ini Bekerja Murid Pensiun Lainnya / lebih suka tidak menj…" at bounding box center [471, 222] width 204 height 31
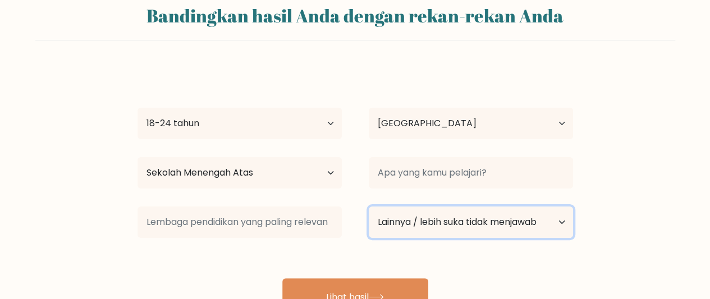
click at [508, 217] on select "Status pekerjaan saat ini Bekerja Murid Pensiun Lainnya / lebih suka tidak menj…" at bounding box center [471, 222] width 204 height 31
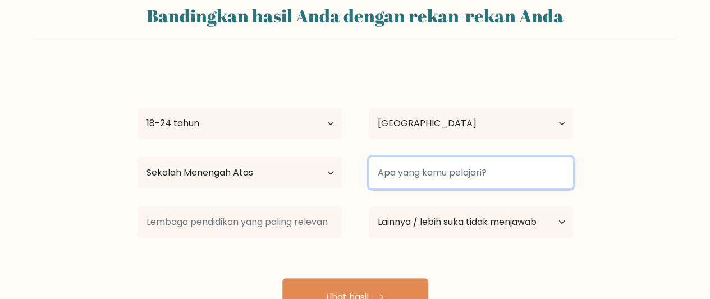
click at [473, 170] on input at bounding box center [471, 172] width 204 height 31
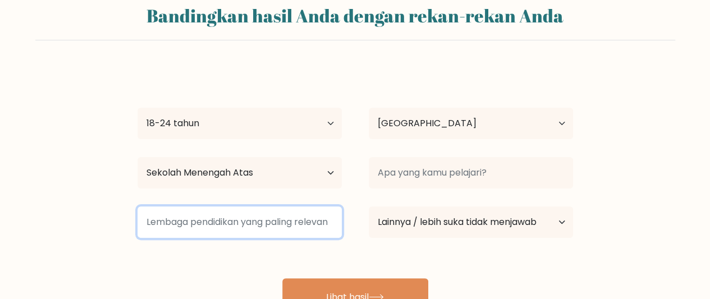
click at [286, 230] on input at bounding box center [240, 222] width 204 height 31
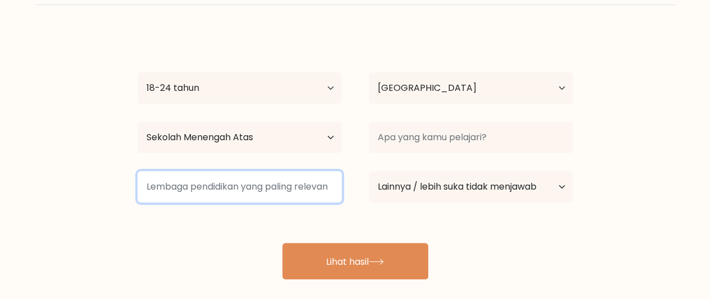
scroll to position [71, 0]
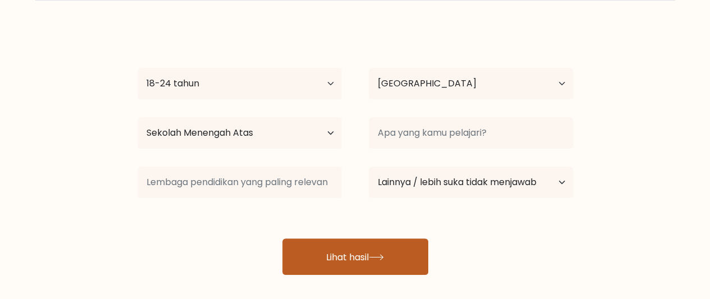
click at [346, 257] on font "Lihat hasil" at bounding box center [347, 256] width 43 height 13
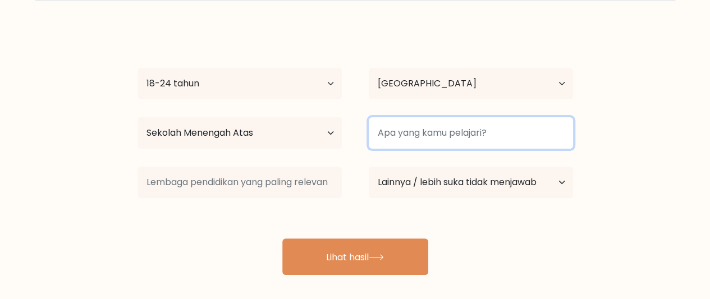
click at [418, 134] on input at bounding box center [471, 132] width 204 height 31
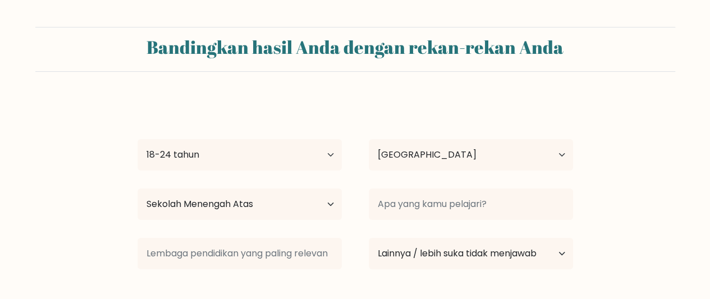
click at [167, 81] on form "Bandingkan hasil Anda dengan rekan-rekan Anda Nur Aisya Usia Di bawah 18 tahun …" at bounding box center [355, 186] width 710 height 319
drag, startPoint x: 149, startPoint y: 40, endPoint x: 557, endPoint y: 239, distance: 453.4
click at [557, 239] on form "Bandingkan hasil Anda dengan rekan-rekan Anda Nur Aisya Usia Di bawah 18 tahun …" at bounding box center [355, 186] width 710 height 319
copy form "Bandingkan hasil Anda dengan rekan-rekan Anda Usia Di bawah 18 tahun 18-24 tahu…"
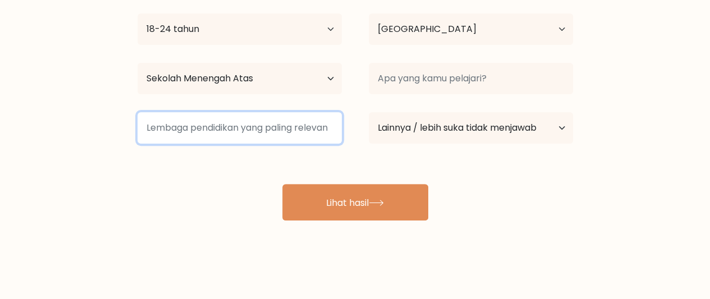
click at [321, 124] on input at bounding box center [240, 127] width 204 height 31
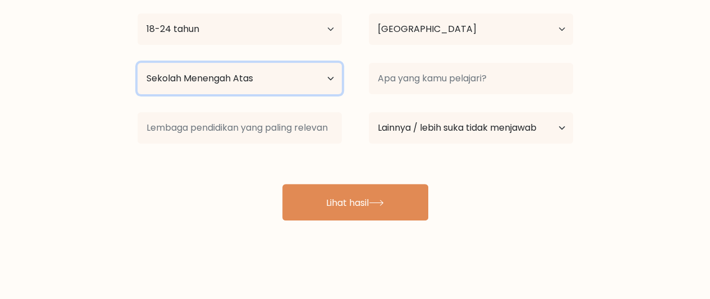
click at [318, 71] on select "Tingkat pendidikan tertinggi Tidak bersekolah Utama Sekolah Menengah Pertama Se…" at bounding box center [240, 78] width 204 height 31
click at [303, 77] on select "Tingkat pendidikan tertinggi Tidak bersekolah Utama Sekolah Menengah Pertama Se…" at bounding box center [240, 78] width 204 height 31
click at [331, 79] on select "Tingkat pendidikan tertinggi Tidak bersekolah Utama Sekolah Menengah Pertama Se…" at bounding box center [240, 78] width 204 height 31
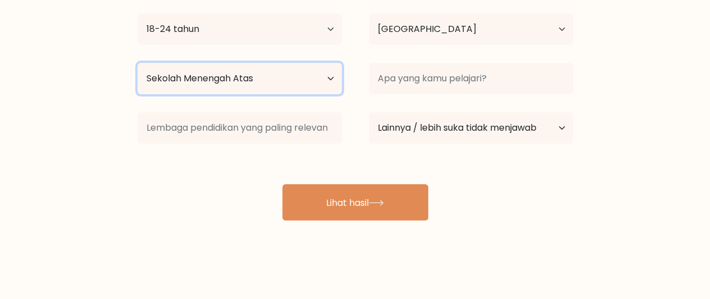
click at [331, 79] on select "Tingkat pendidikan tertinggi Tidak bersekolah Utama Sekolah Menengah Pertama Se…" at bounding box center [240, 78] width 204 height 31
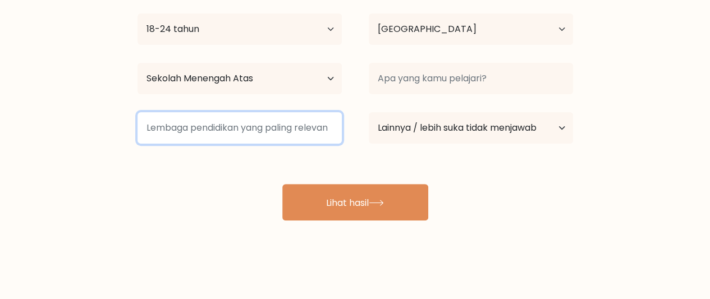
click at [294, 124] on input at bounding box center [240, 127] width 204 height 31
type input "s"
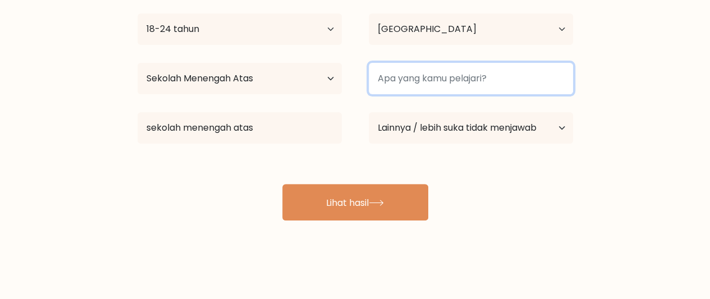
click at [427, 79] on input at bounding box center [471, 78] width 204 height 31
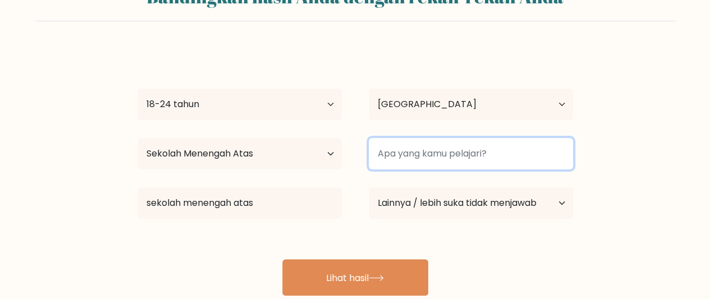
scroll to position [62, 0]
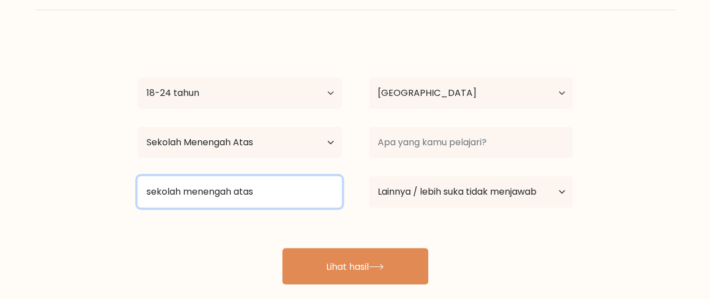
click at [282, 189] on input "sekolah menengah atas" at bounding box center [240, 191] width 204 height 31
type input "s"
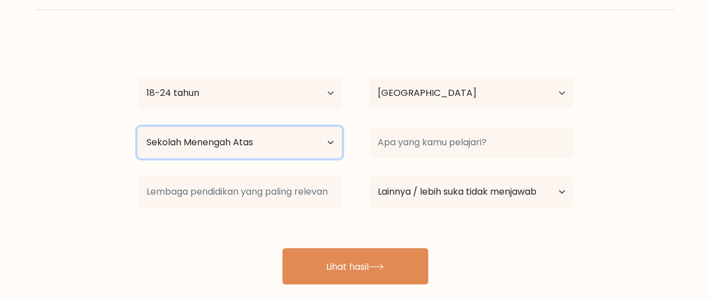
click at [326, 142] on select "Tingkat pendidikan tertinggi Tidak bersekolah Utama Sekolah Menengah Pertama Se…" at bounding box center [240, 142] width 204 height 31
click at [138, 127] on select "Tingkat pendidikan tertinggi Tidak bersekolah Utama Sekolah Menengah Pertama Se…" at bounding box center [240, 142] width 204 height 31
click at [227, 135] on select "Tingkat pendidikan tertinggi Tidak bersekolah Utama Sekolah Menengah Pertama Se…" at bounding box center [240, 142] width 204 height 31
select select "upper_secondary"
click at [138, 127] on select "Tingkat pendidikan tertinggi Tidak bersekolah Utama Sekolah Menengah Pertama Se…" at bounding box center [240, 142] width 204 height 31
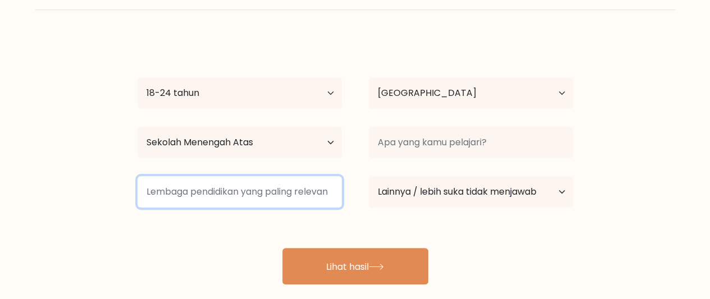
click at [238, 186] on input at bounding box center [240, 191] width 204 height 31
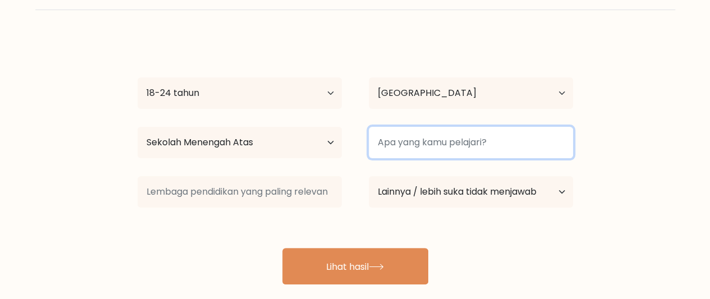
click at [449, 148] on input at bounding box center [471, 142] width 204 height 31
paste input "Saya mempelajari berbagai pelajaran umum seperti Bahasa Indonesia, Bahasa Inggr…"
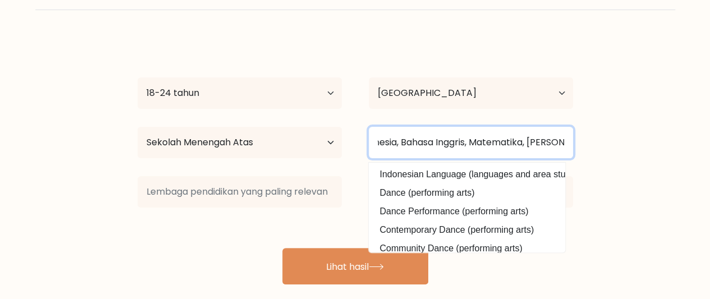
type input "Saya mempelajari berbagai pelajaran umum seperti Bahasa Indonesia, Bahasa Inggr…"
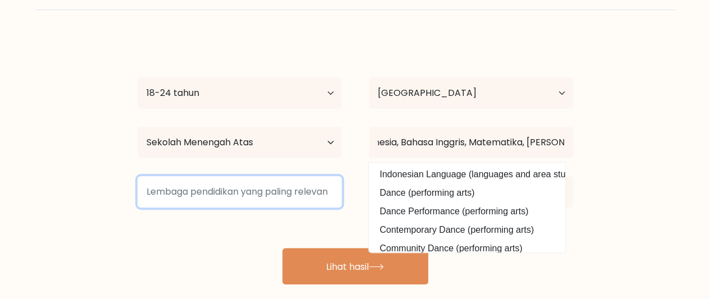
scroll to position [0, 0]
click at [223, 196] on input at bounding box center [240, 191] width 204 height 31
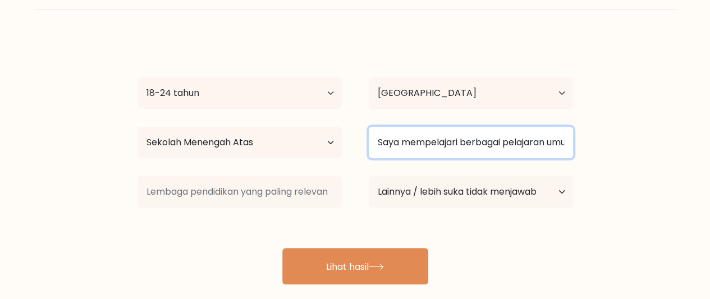
click at [432, 145] on input "Saya mempelajari berbagai pelajaran umum seperti Bahasa Indonesia, Bahasa Inggr…" at bounding box center [471, 142] width 204 height 31
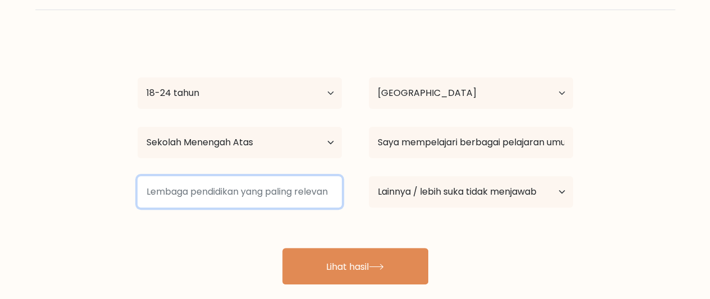
click at [258, 190] on input at bounding box center [240, 191] width 204 height 31
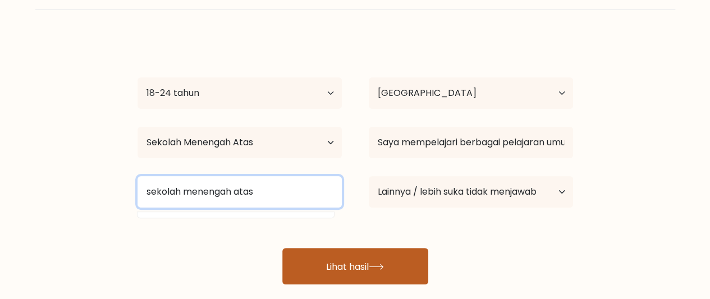
type input "sekolah menengah atas"
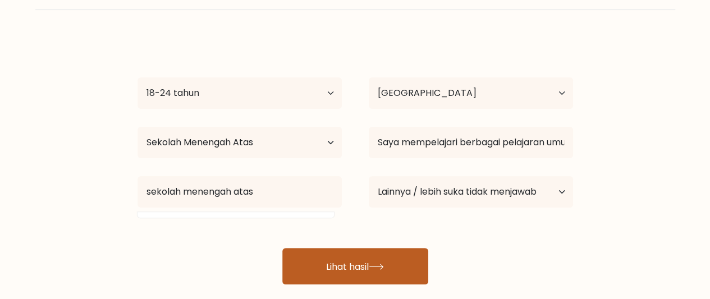
click at [388, 269] on button "Lihat hasil" at bounding box center [355, 266] width 146 height 36
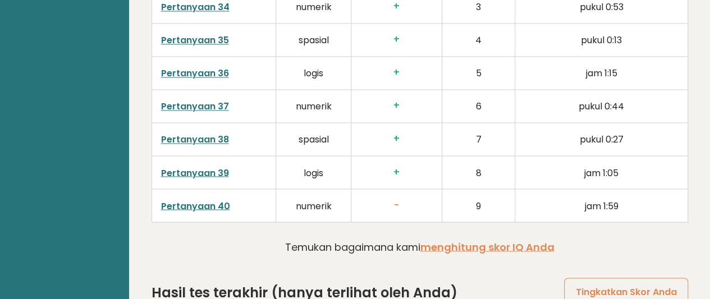
scroll to position [3041, 0]
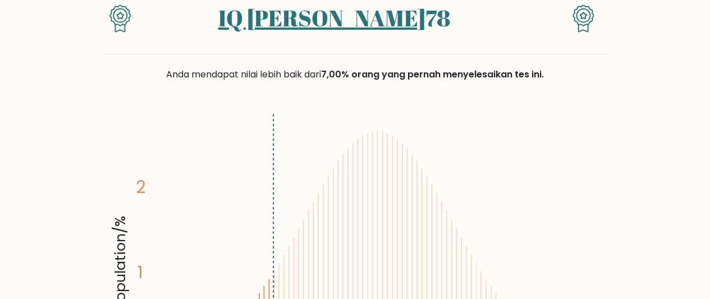
scroll to position [218, 0]
